Goal: Transaction & Acquisition: Purchase product/service

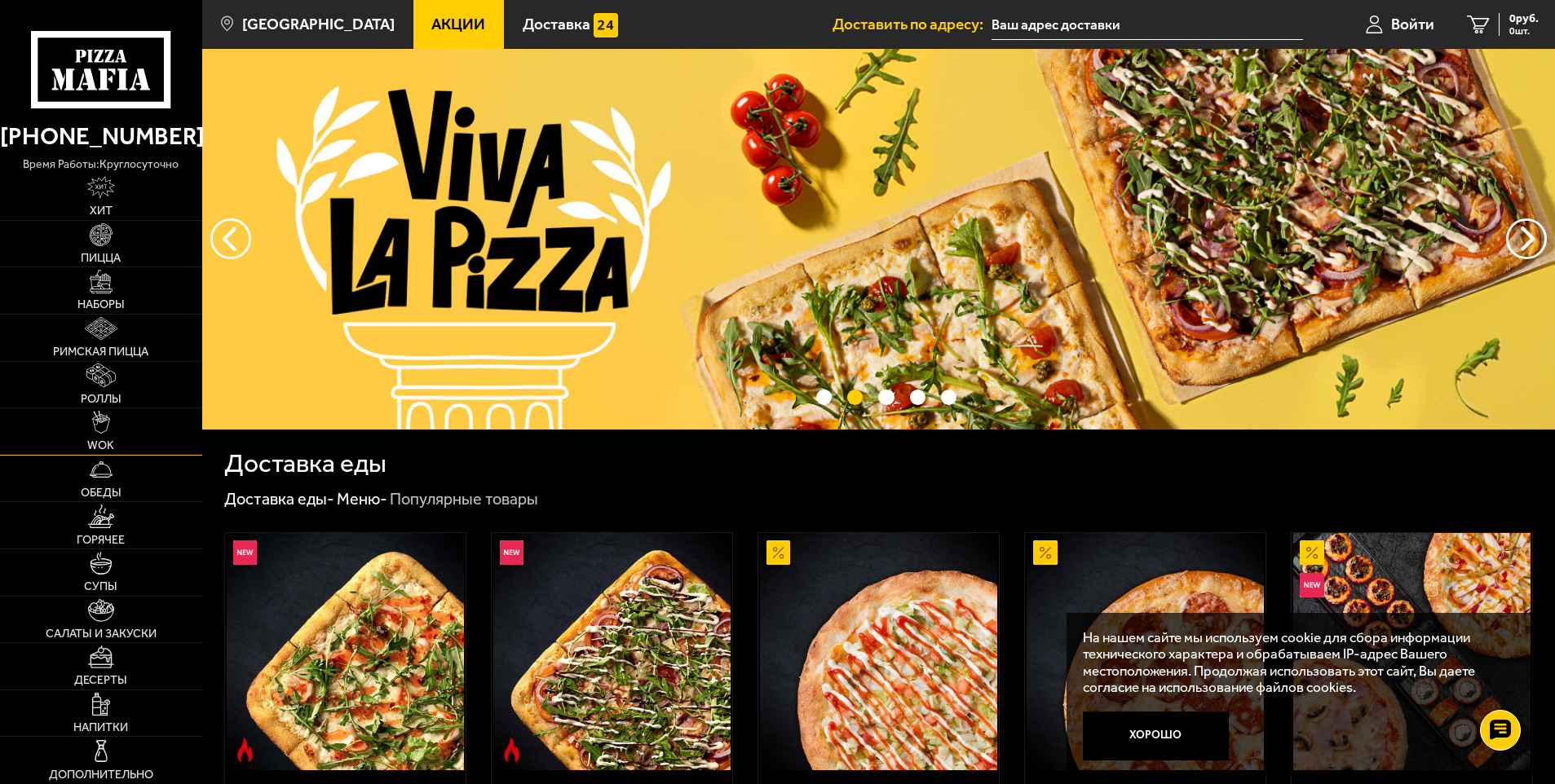
click at [105, 428] on img at bounding box center [101, 422] width 18 height 23
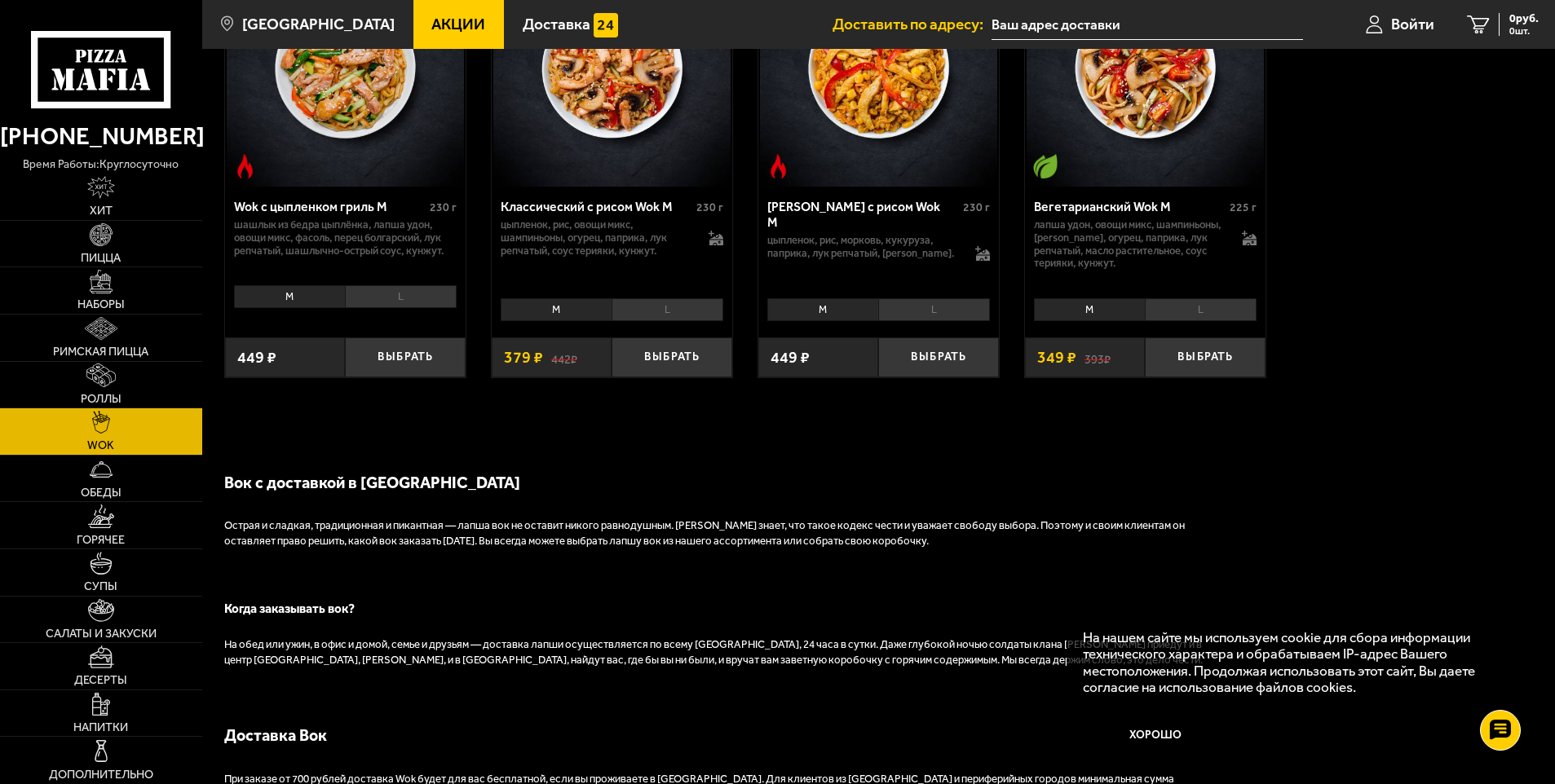
scroll to position [1141, 0]
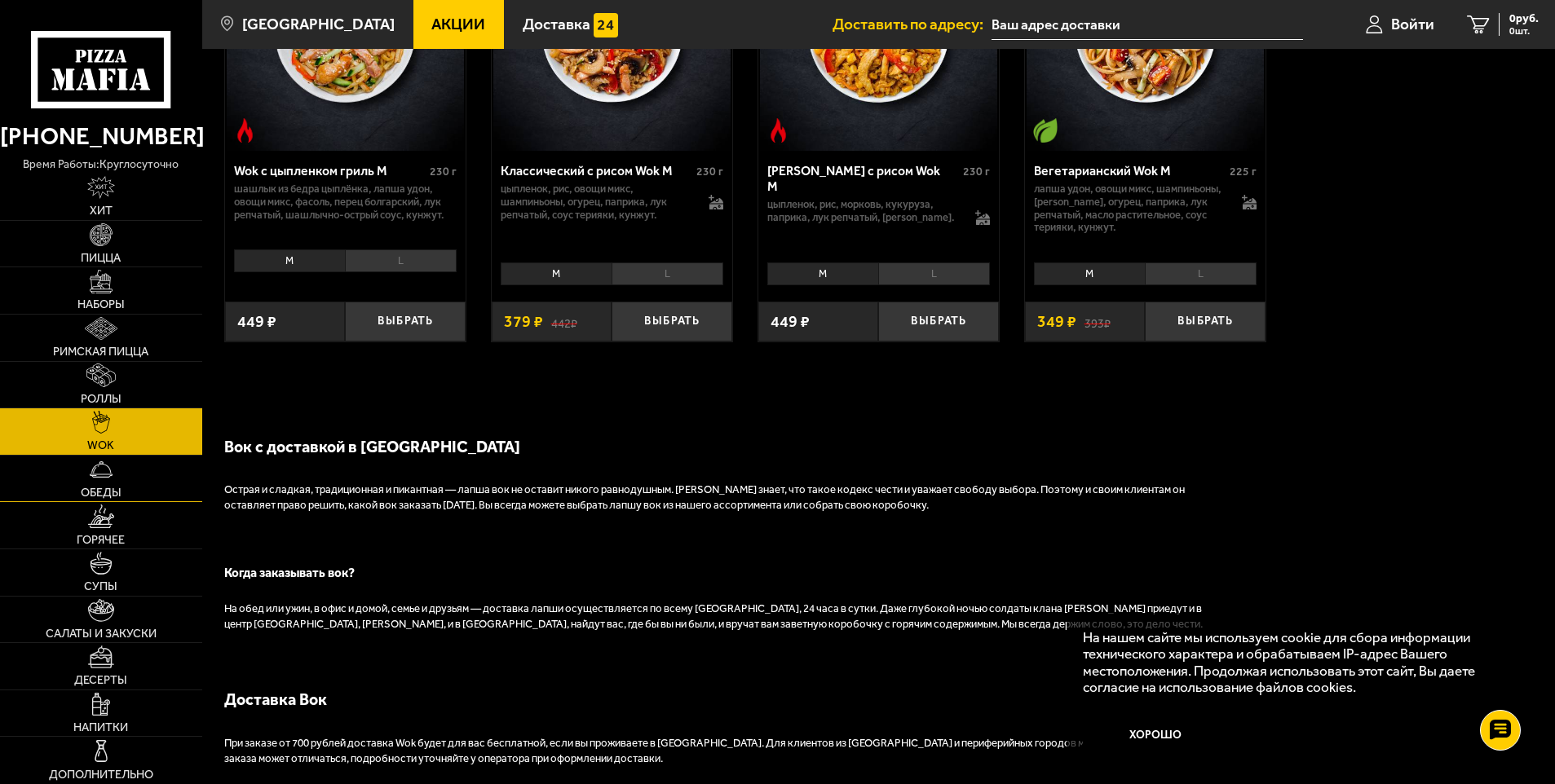
click at [114, 485] on link "Обеды" at bounding box center [101, 479] width 202 height 47
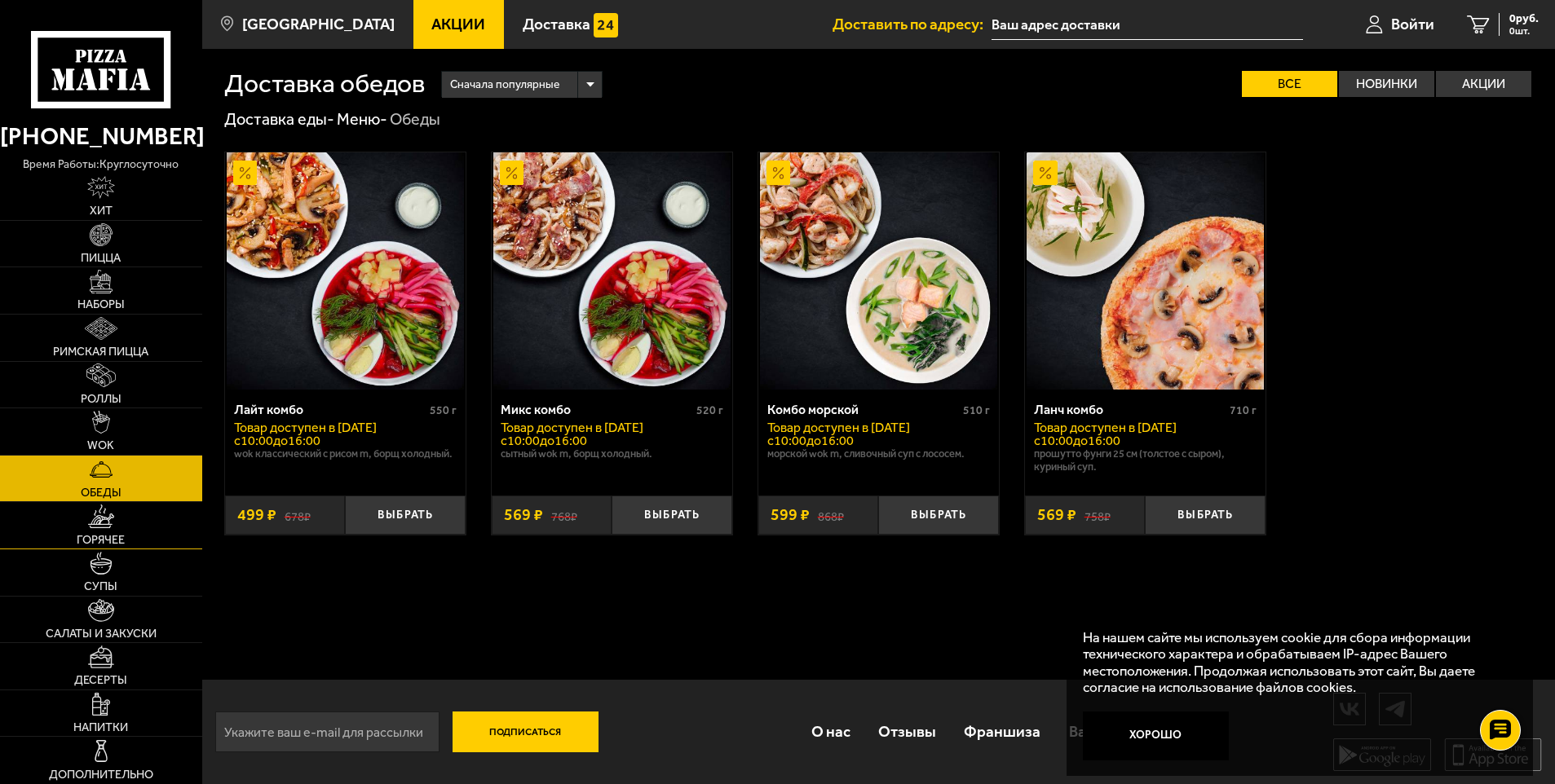
click at [91, 529] on link "Горячее" at bounding box center [101, 525] width 202 height 47
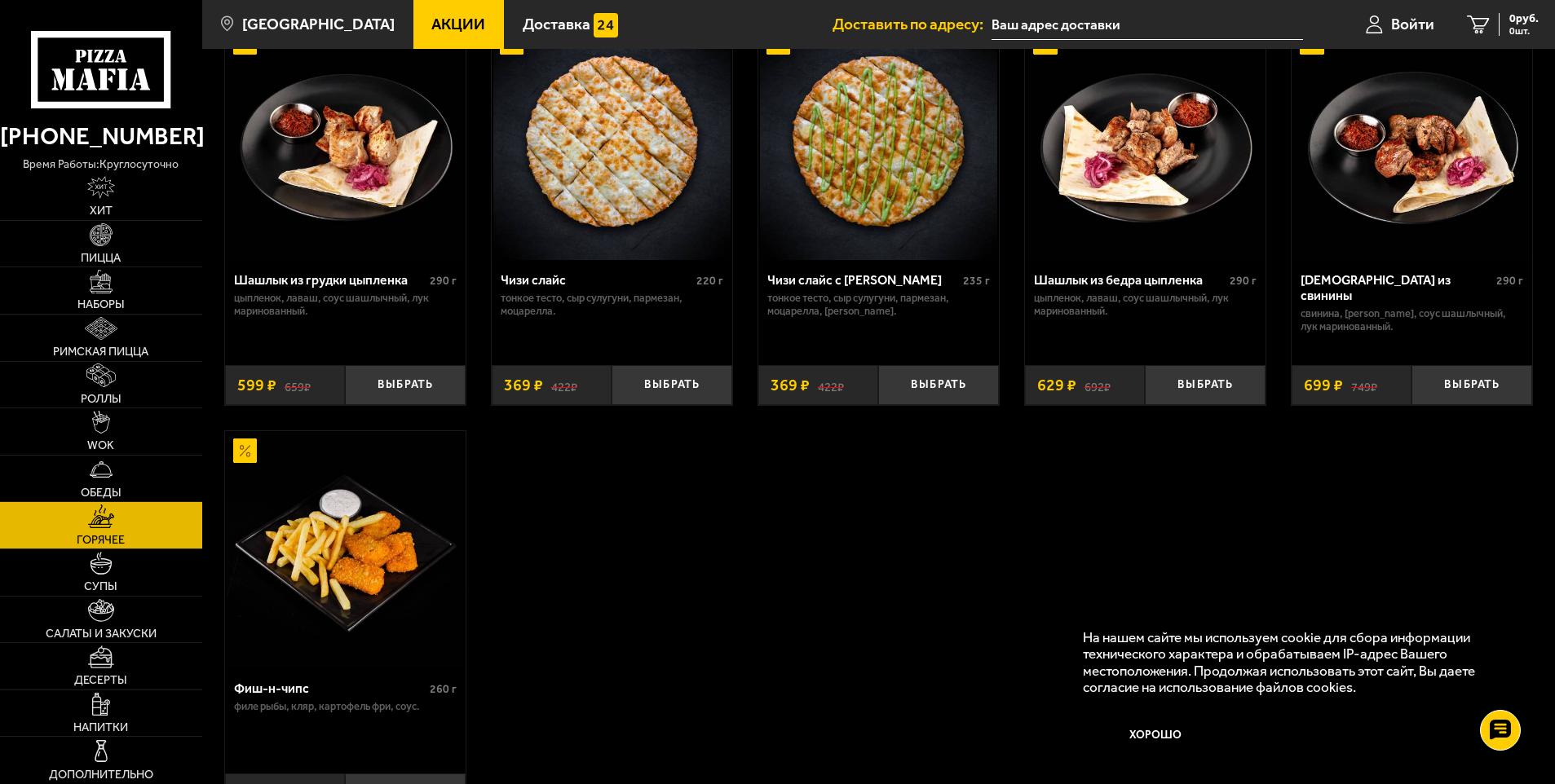
scroll to position [1059, 0]
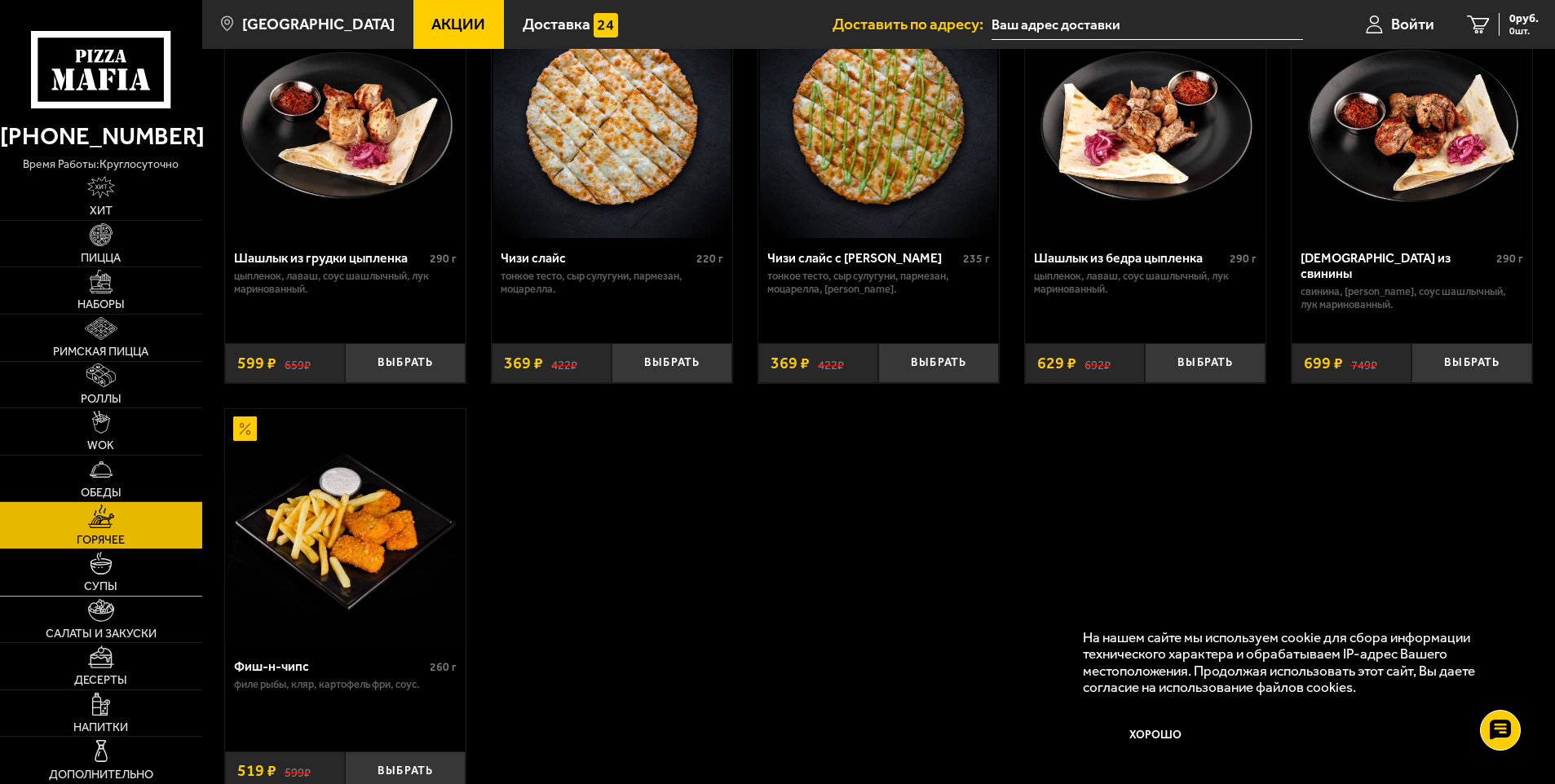
click at [105, 566] on img at bounding box center [101, 563] width 23 height 23
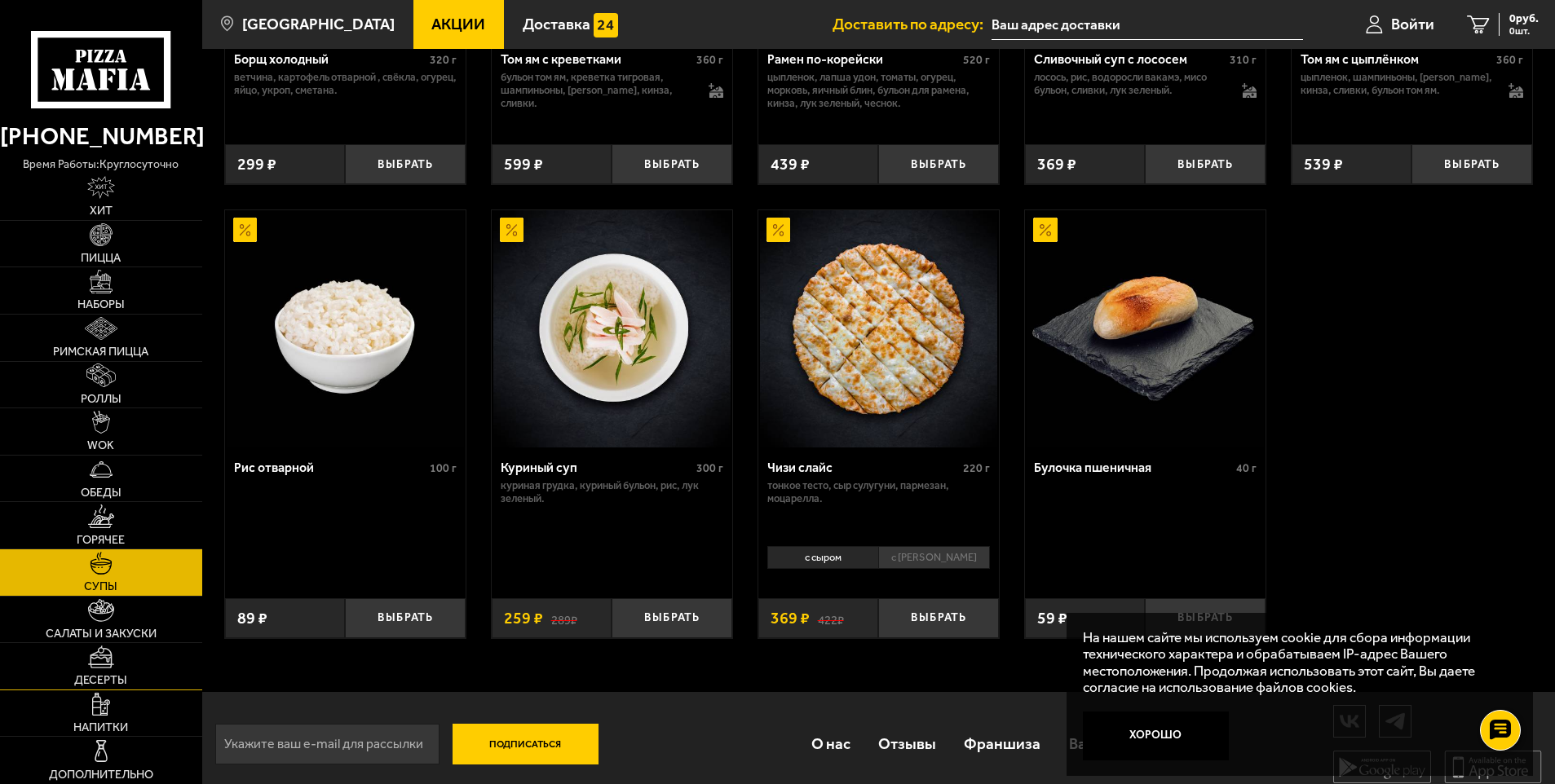
scroll to position [552, 0]
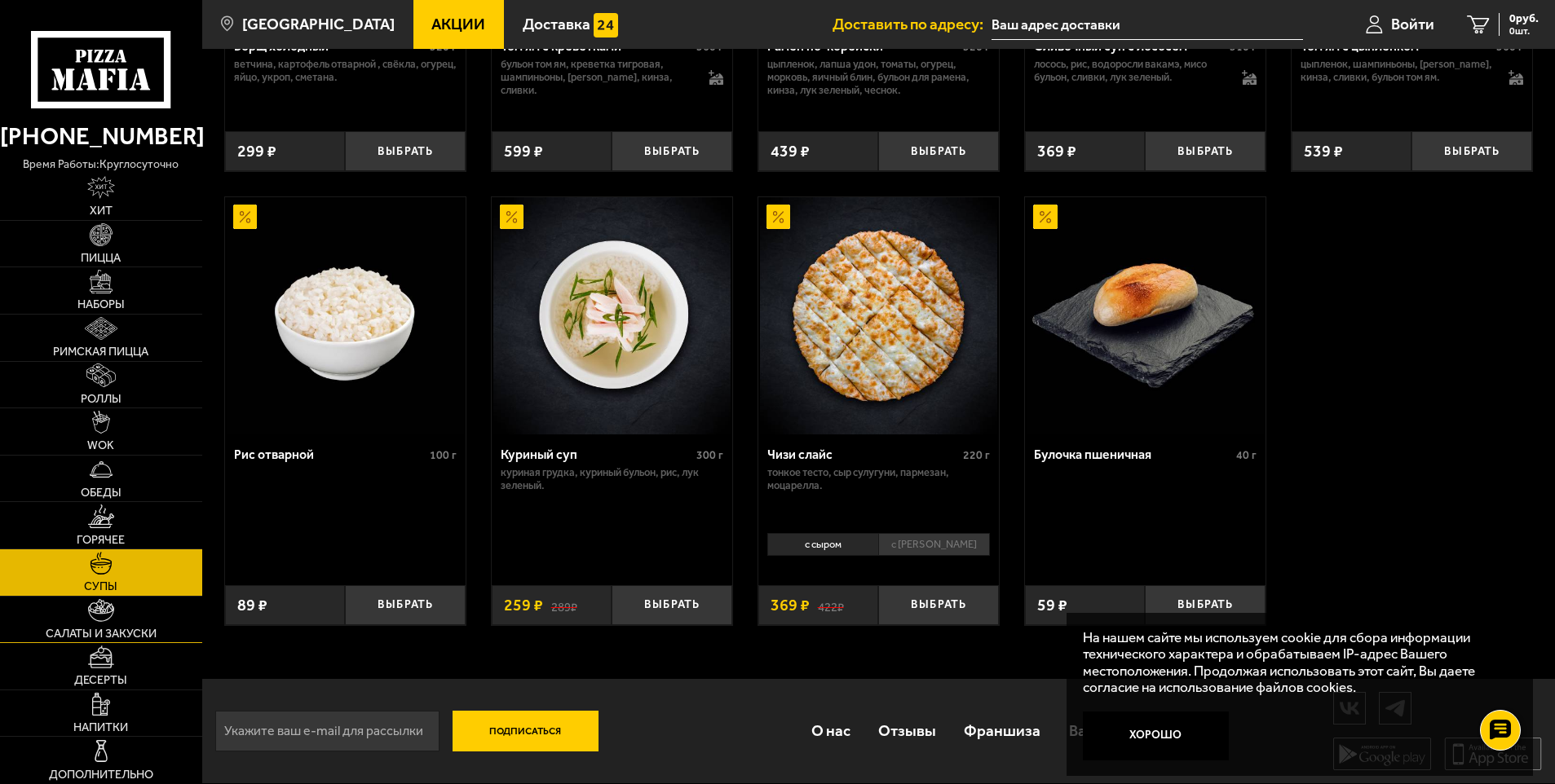
click at [90, 612] on img at bounding box center [101, 610] width 26 height 23
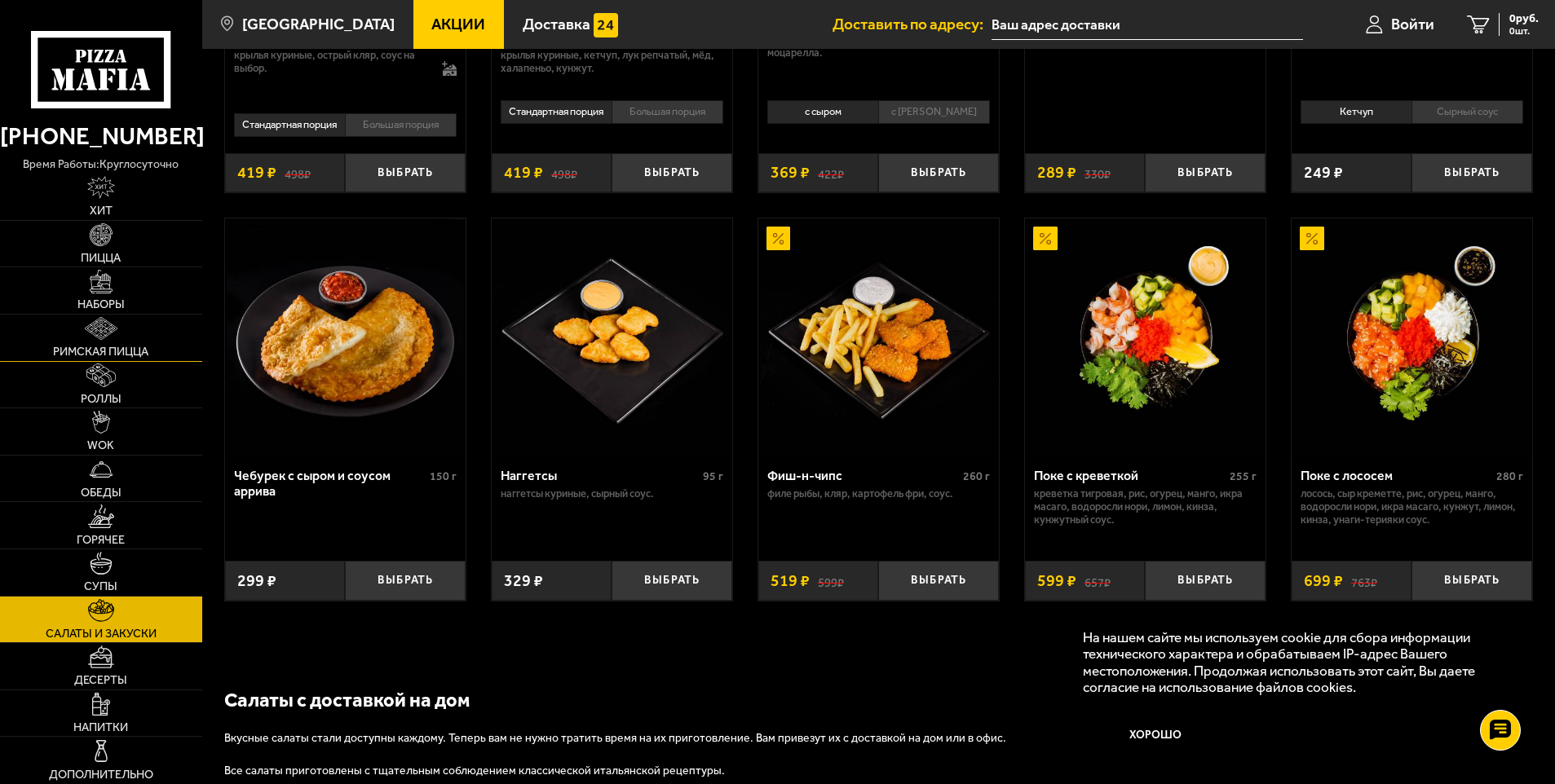
scroll to position [897, 0]
